Goal: Information Seeking & Learning: Stay updated

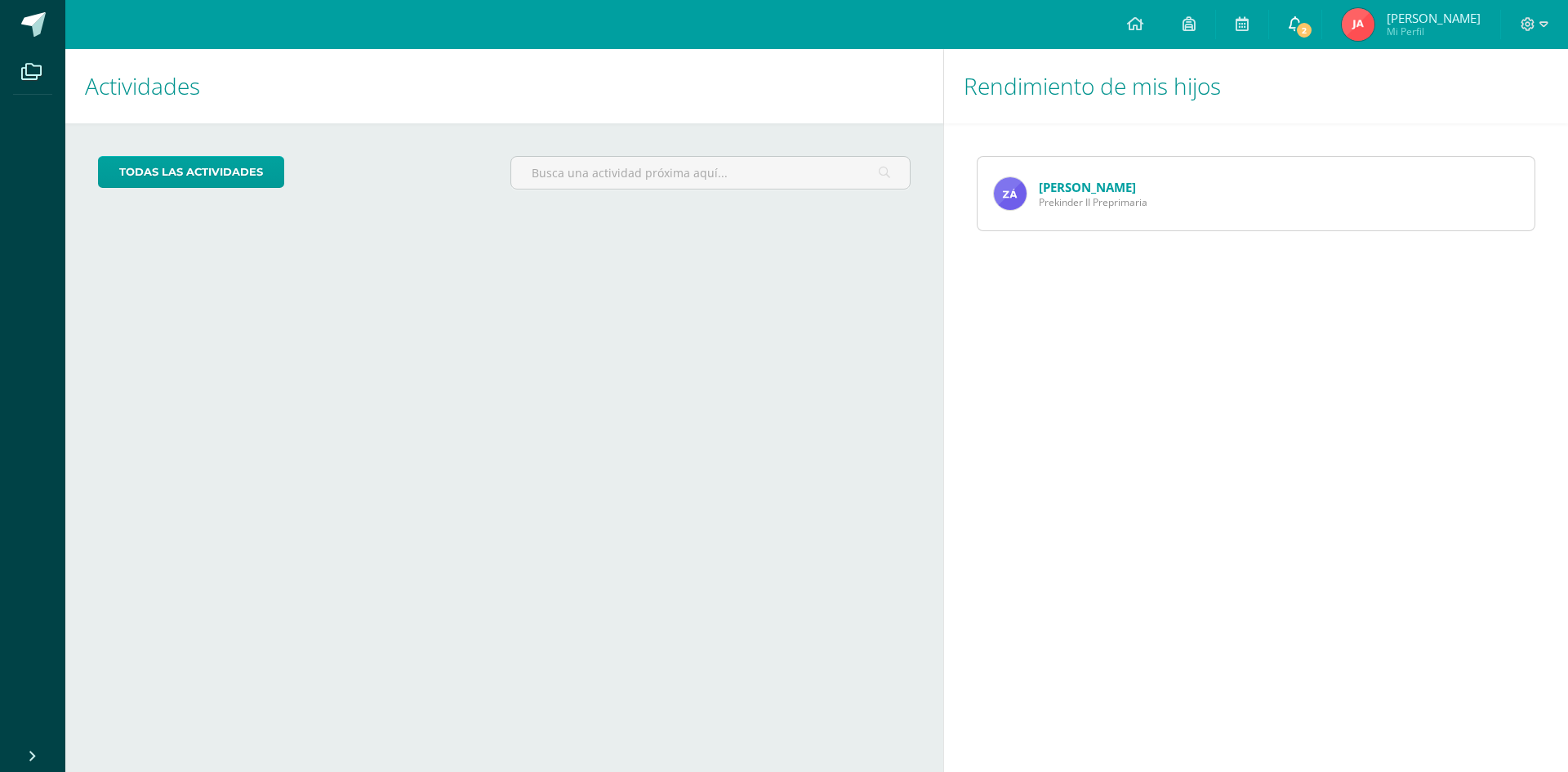
click at [1313, 22] on span "2" at bounding box center [1304, 31] width 18 height 18
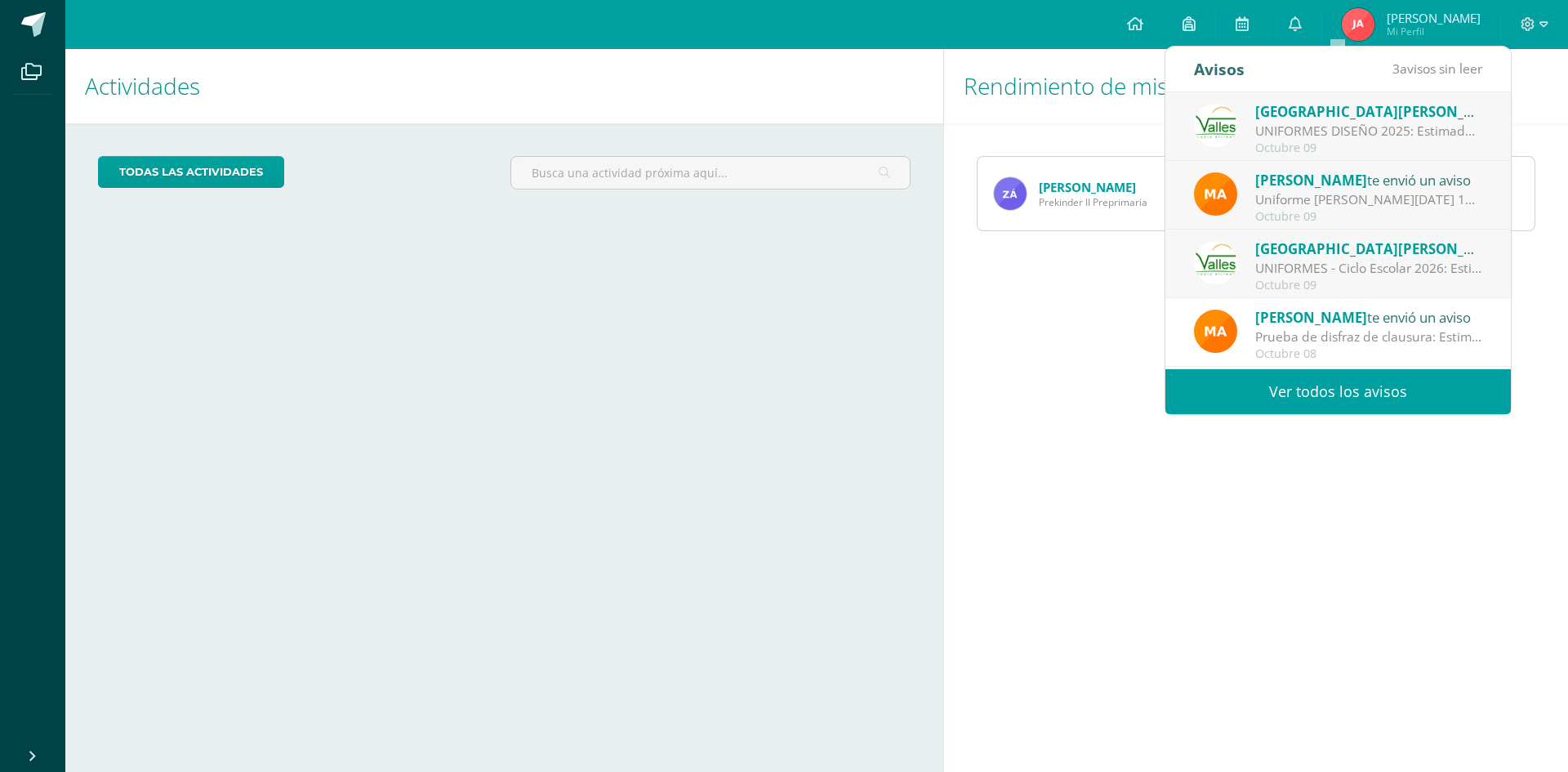
click at [1384, 395] on link "Ver todos los avisos" at bounding box center [1338, 392] width 346 height 45
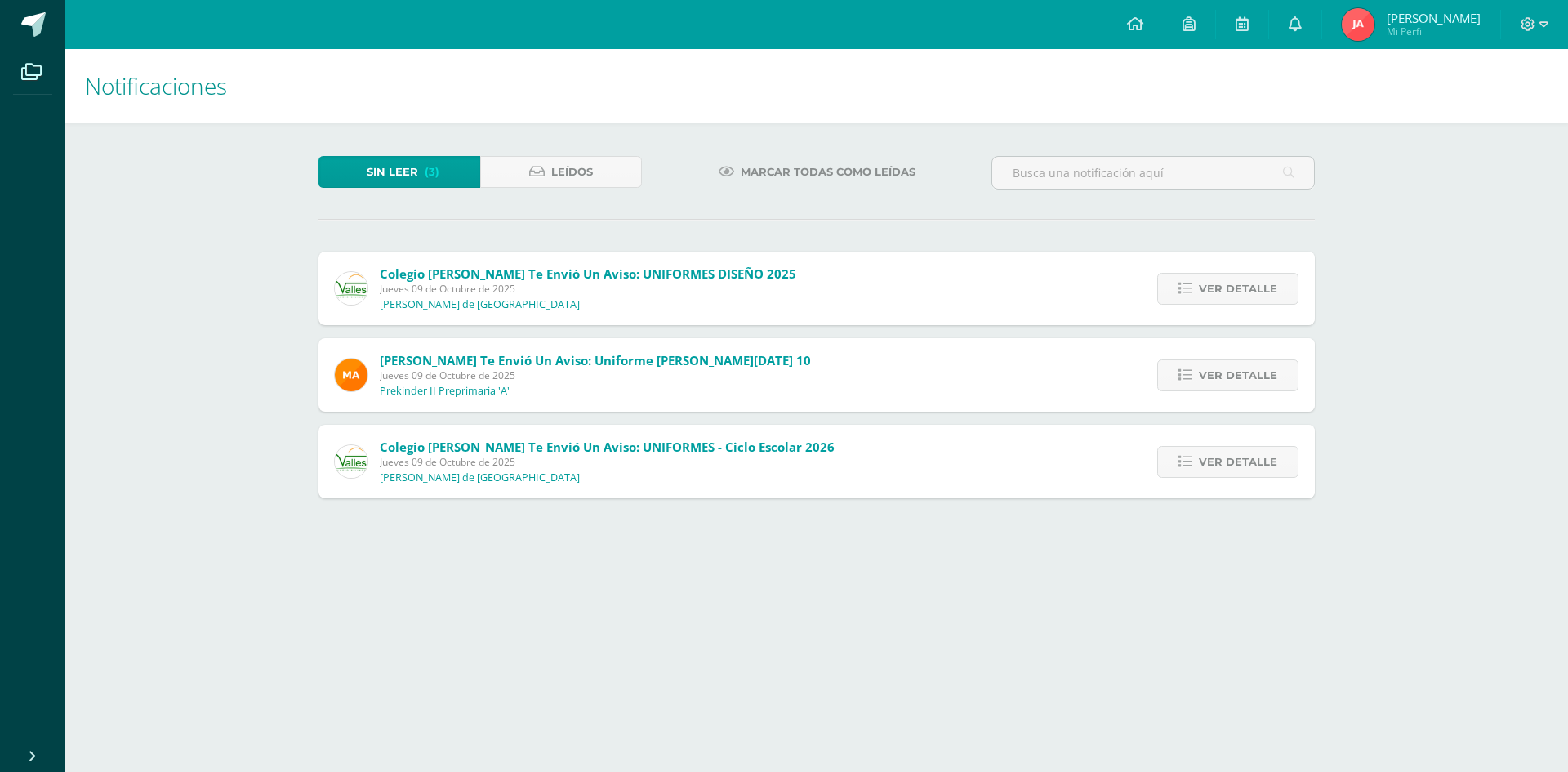
click at [155, 387] on div "Notificaciones Sin leer (3) Leídos Marcar todas como leídas Colegio Valles te e…" at bounding box center [817, 290] width 1503 height 482
click at [1253, 456] on span "Ver detalle" at bounding box center [1238, 462] width 79 height 31
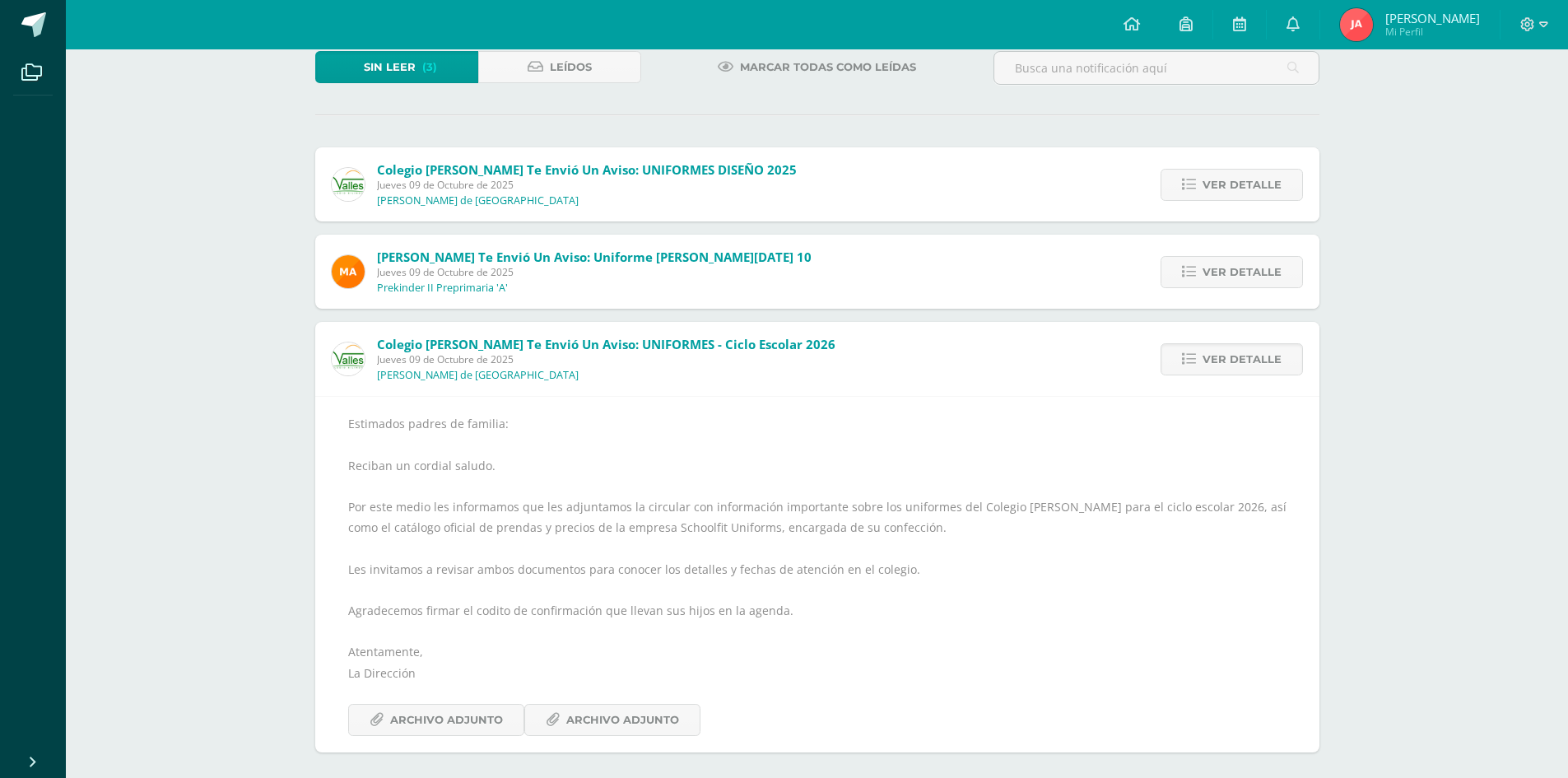
scroll to position [113, 0]
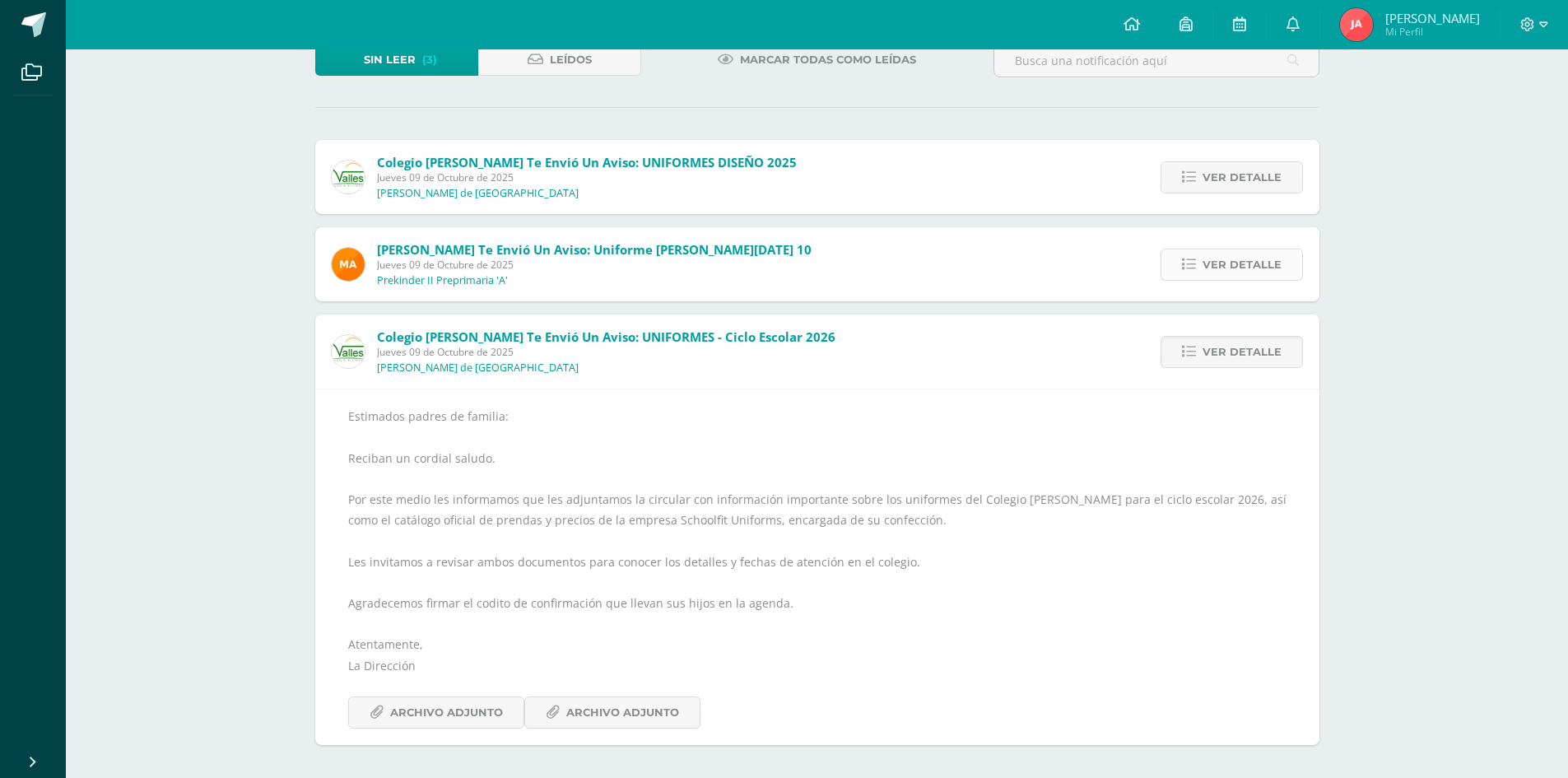
click at [1261, 263] on span "Ver detalle" at bounding box center [1242, 264] width 79 height 31
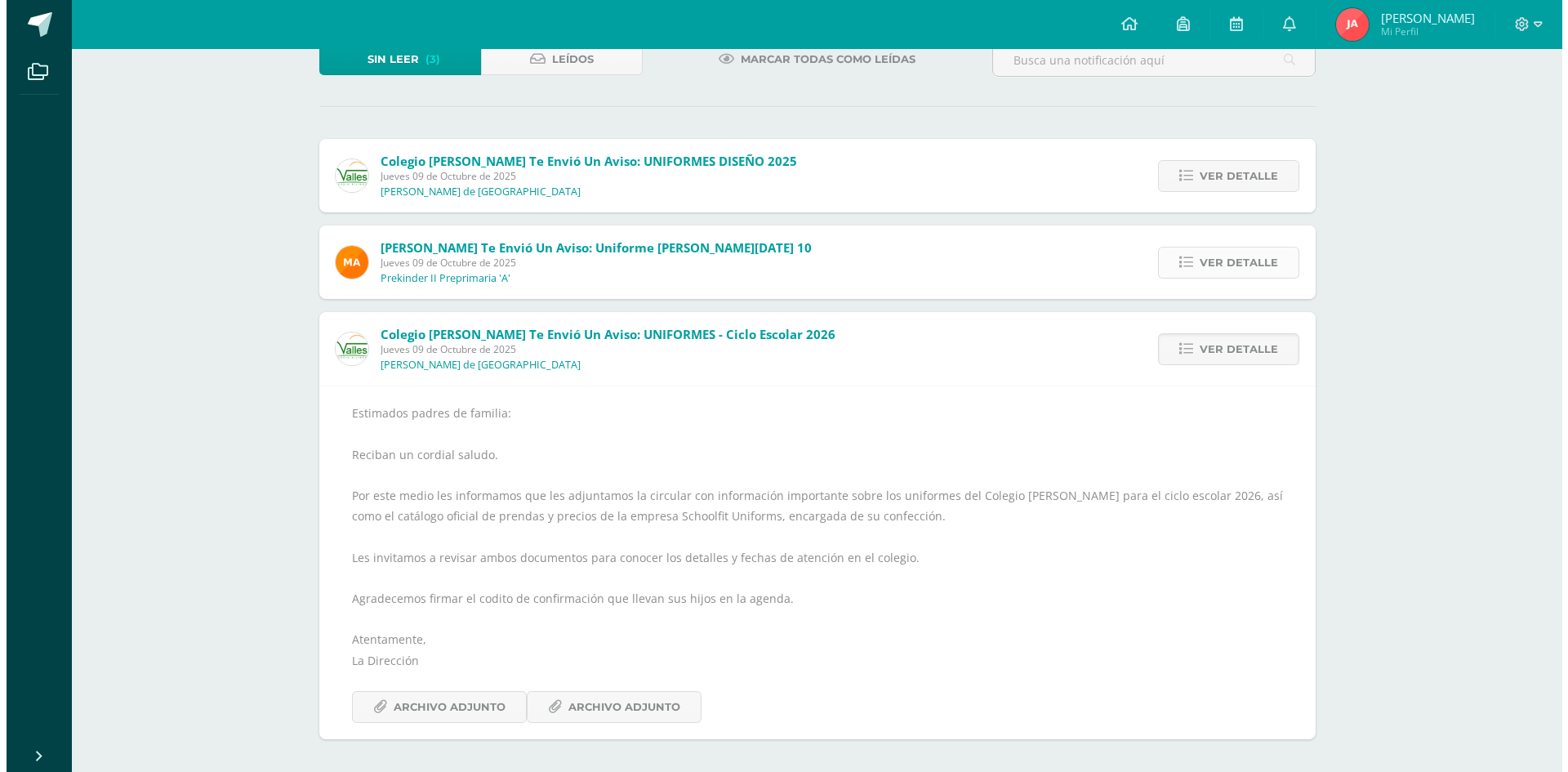
scroll to position [0, 0]
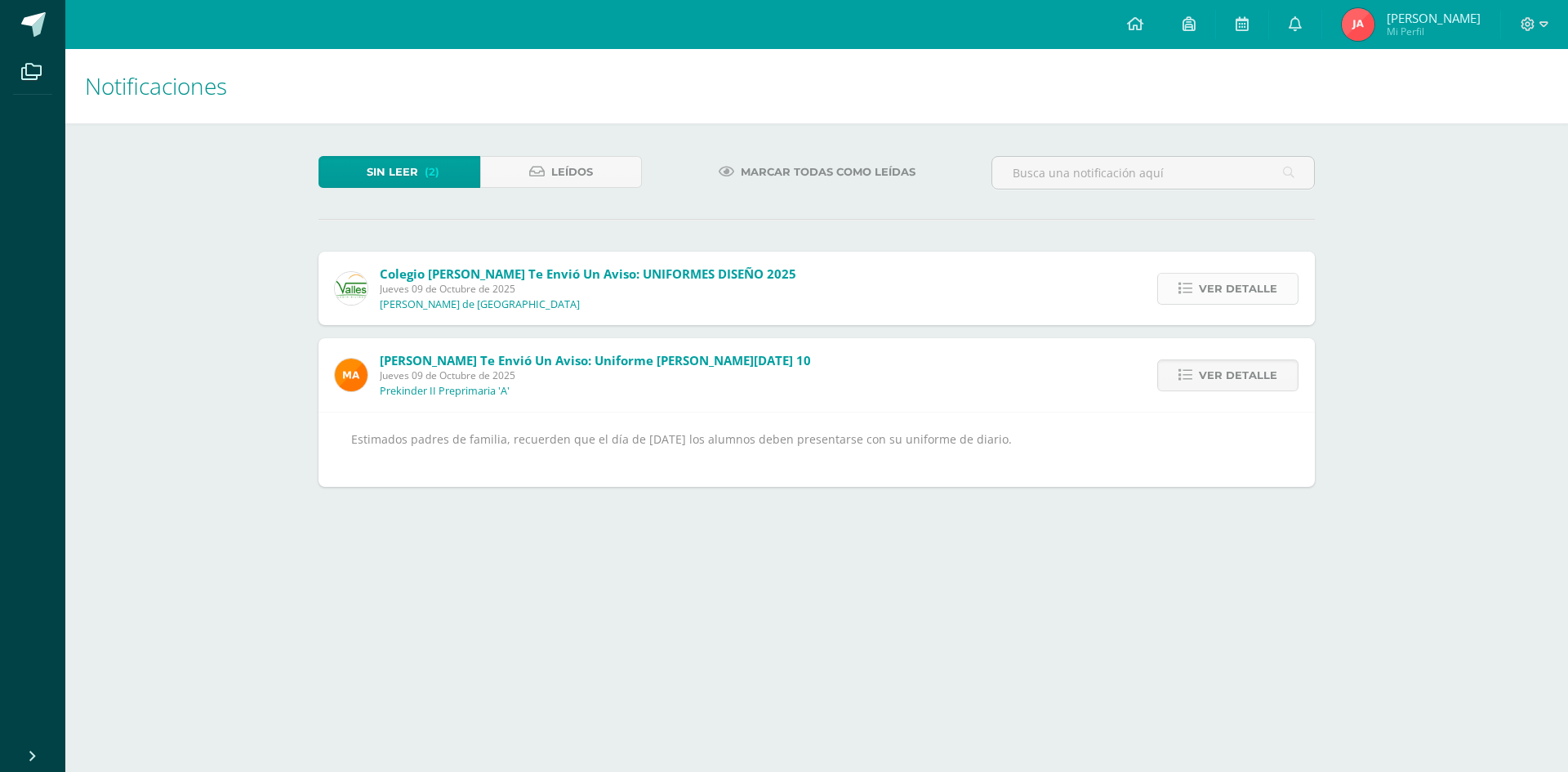
click at [1234, 284] on span "Ver detalle" at bounding box center [1238, 289] width 79 height 31
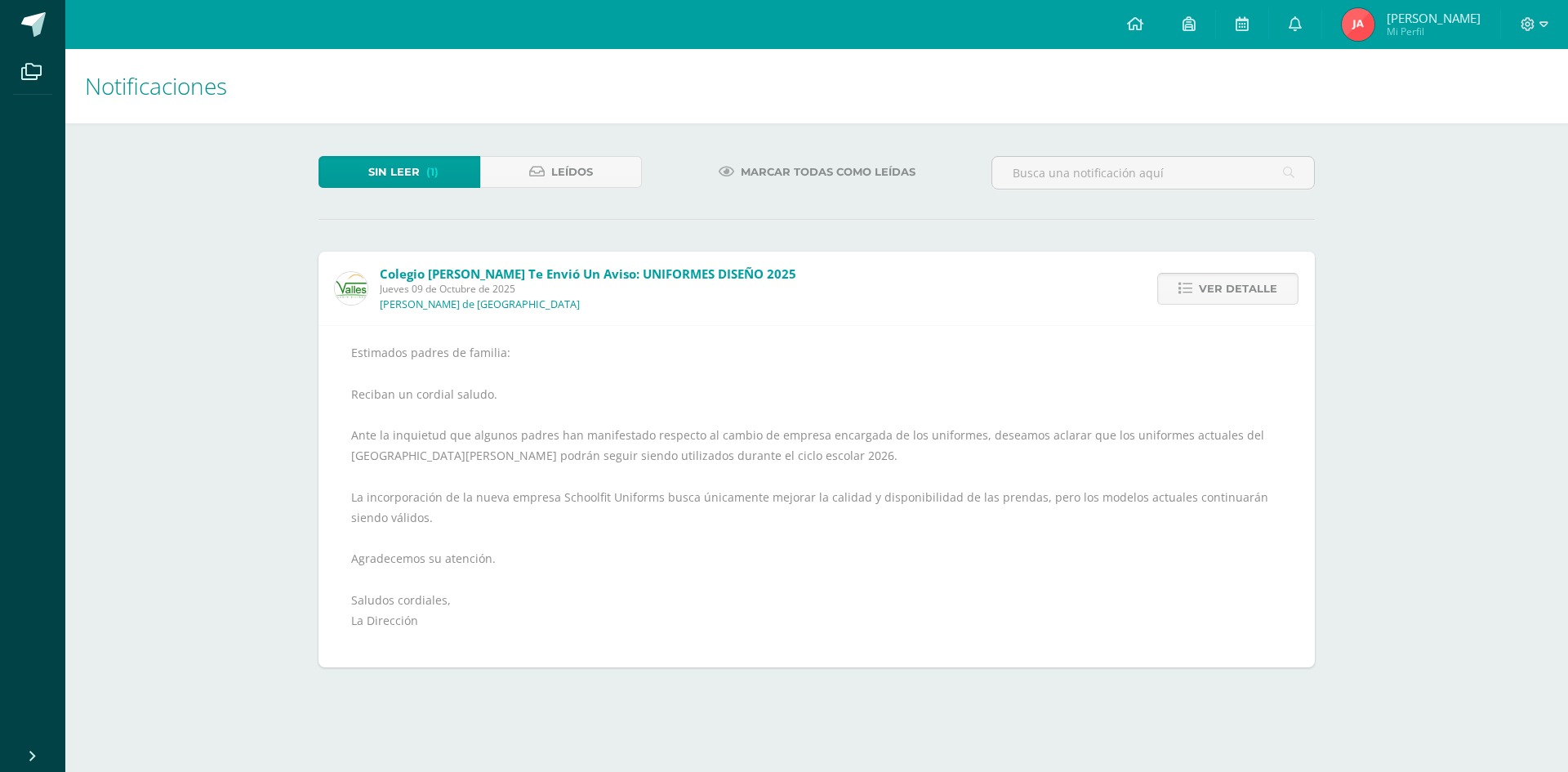
click at [1234, 284] on span "Ver detalle" at bounding box center [1238, 289] width 79 height 31
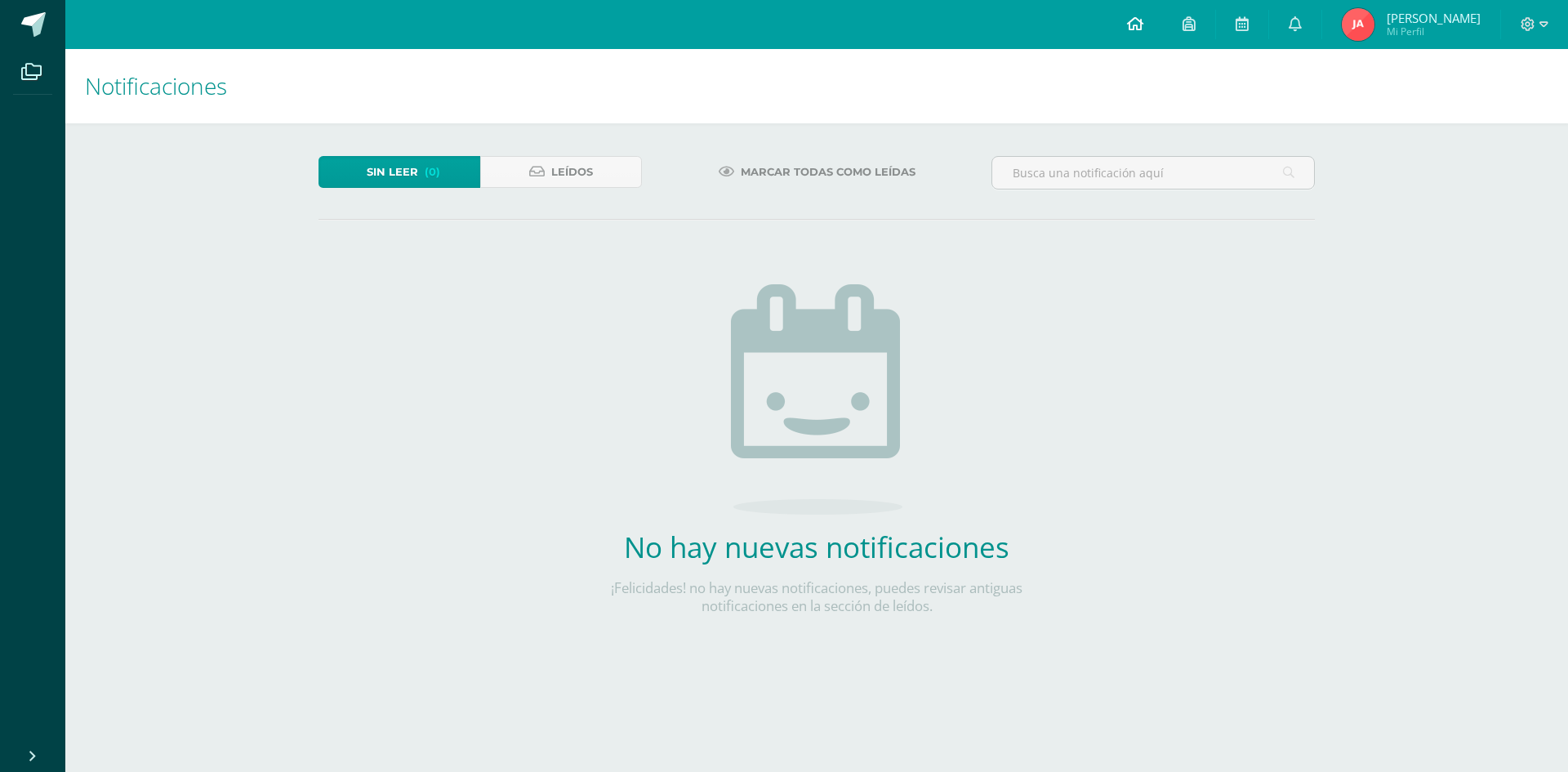
click at [1143, 22] on icon at bounding box center [1135, 24] width 17 height 15
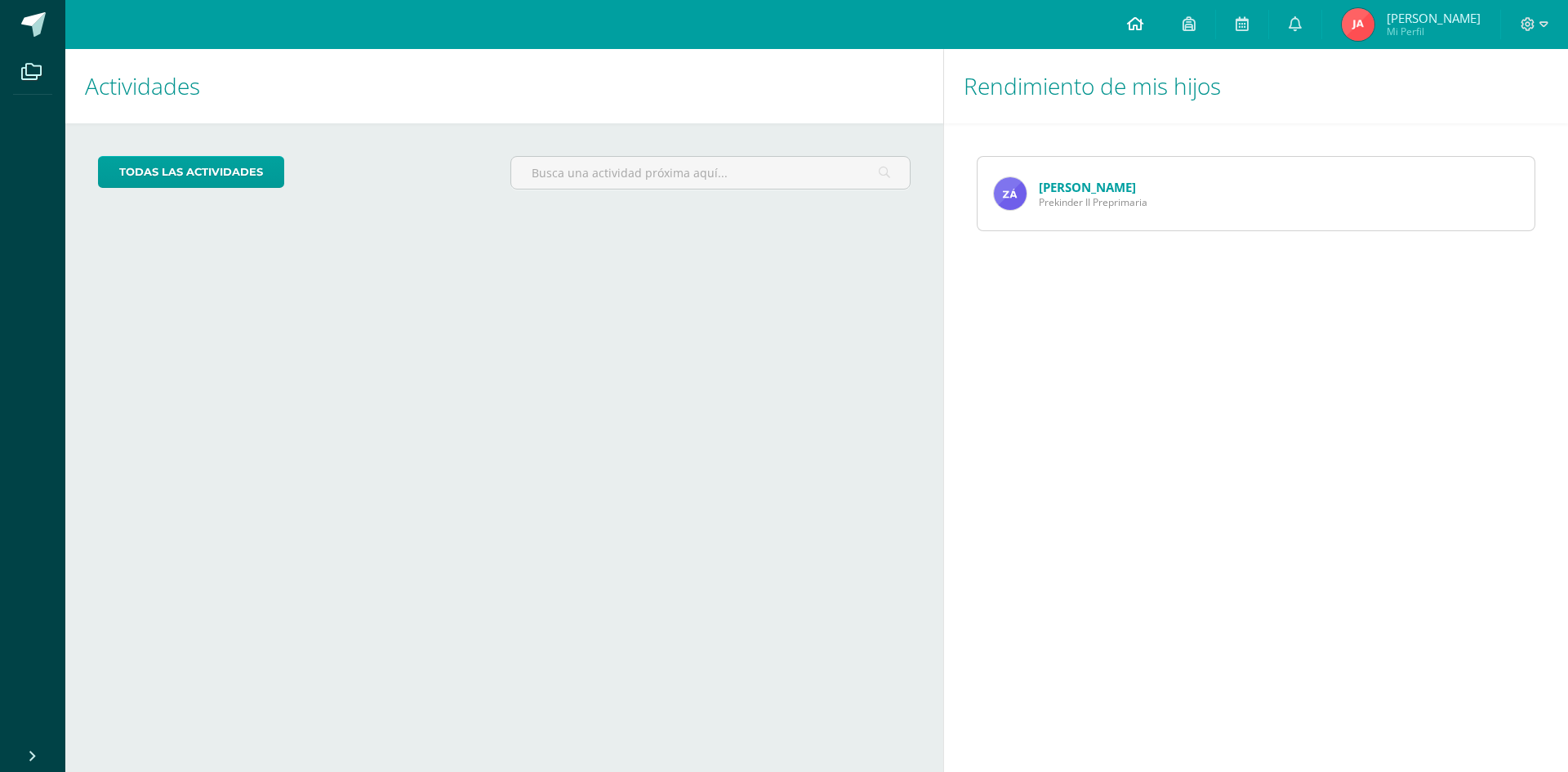
click at [1143, 31] on icon at bounding box center [1135, 24] width 17 height 15
click at [1143, 22] on icon at bounding box center [1135, 24] width 17 height 15
click at [1313, 27] on span "1" at bounding box center [1304, 31] width 18 height 18
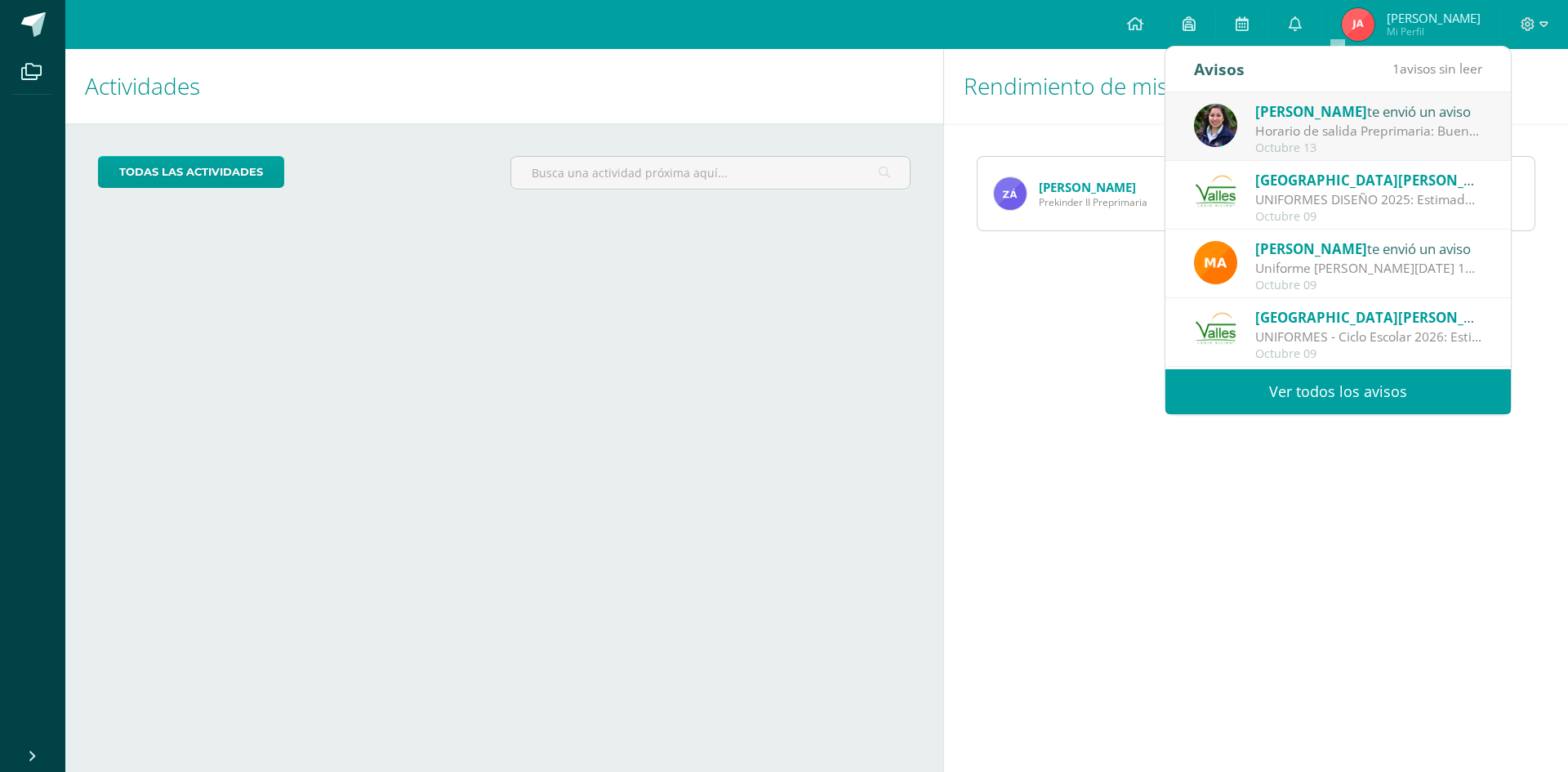
click at [1365, 394] on link "Ver todos los avisos" at bounding box center [1338, 392] width 346 height 45
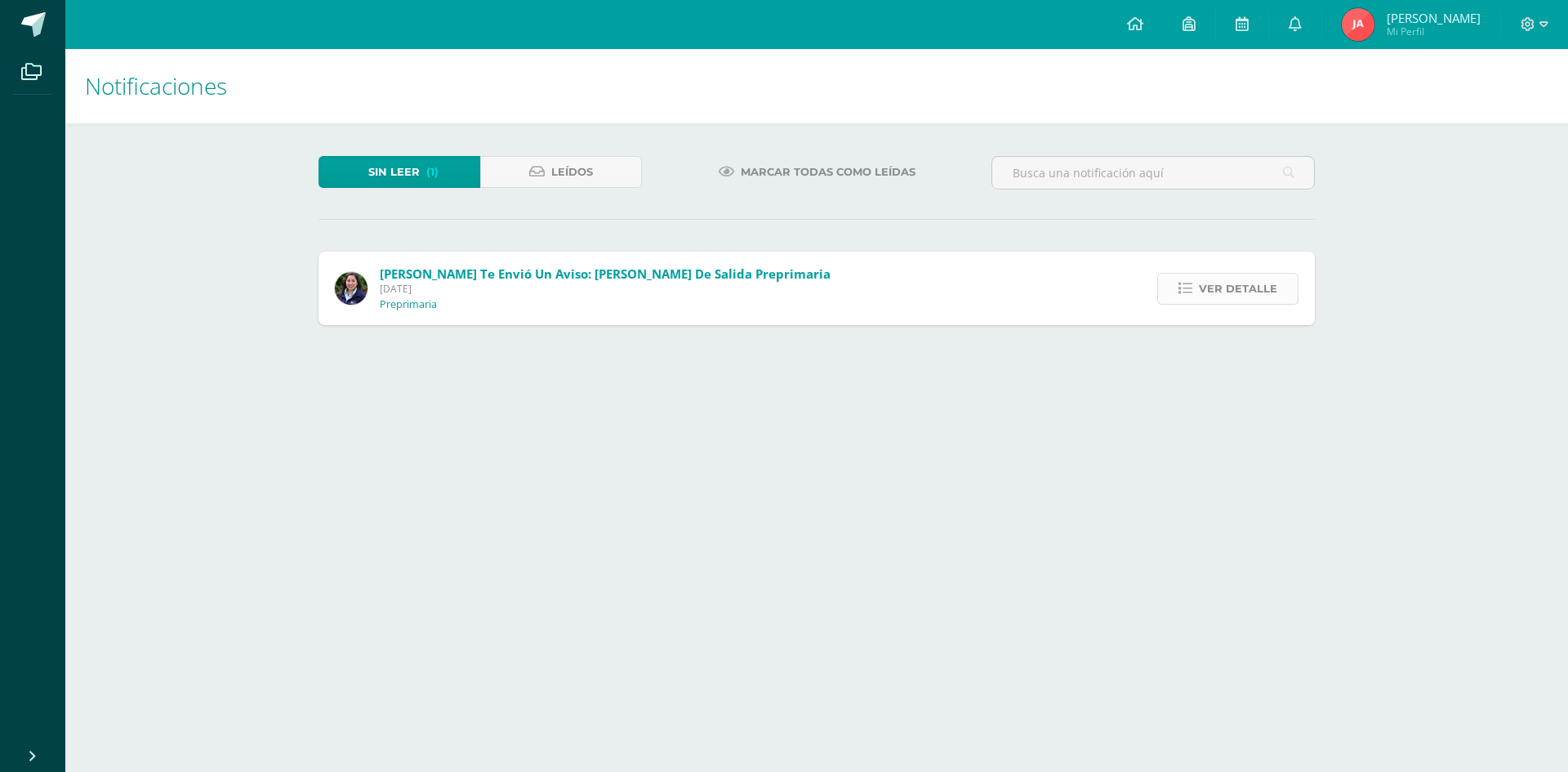
click at [1264, 292] on span "Ver detalle" at bounding box center [1238, 289] width 79 height 31
